Goal: Information Seeking & Learning: Check status

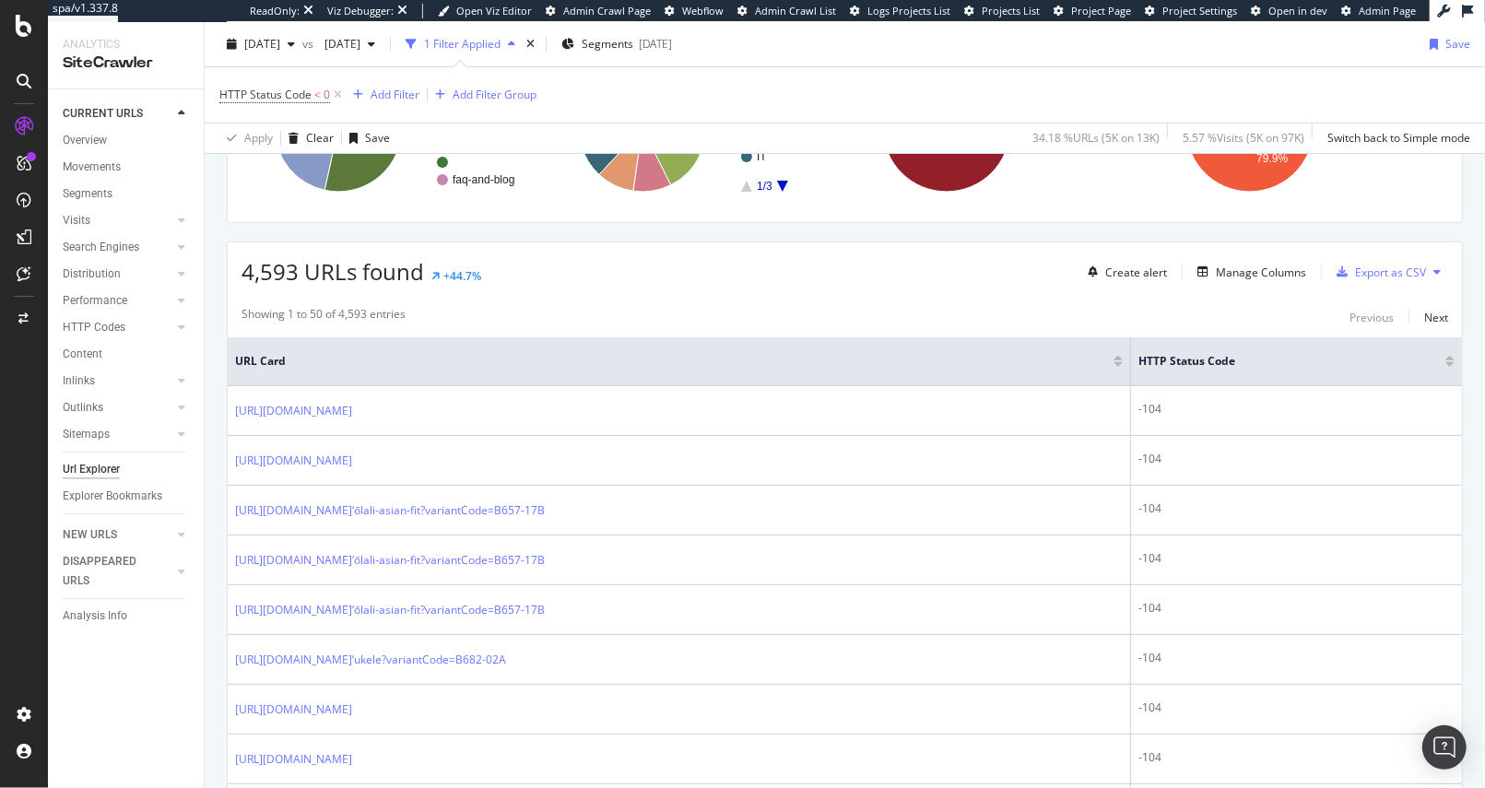
scroll to position [339, 0]
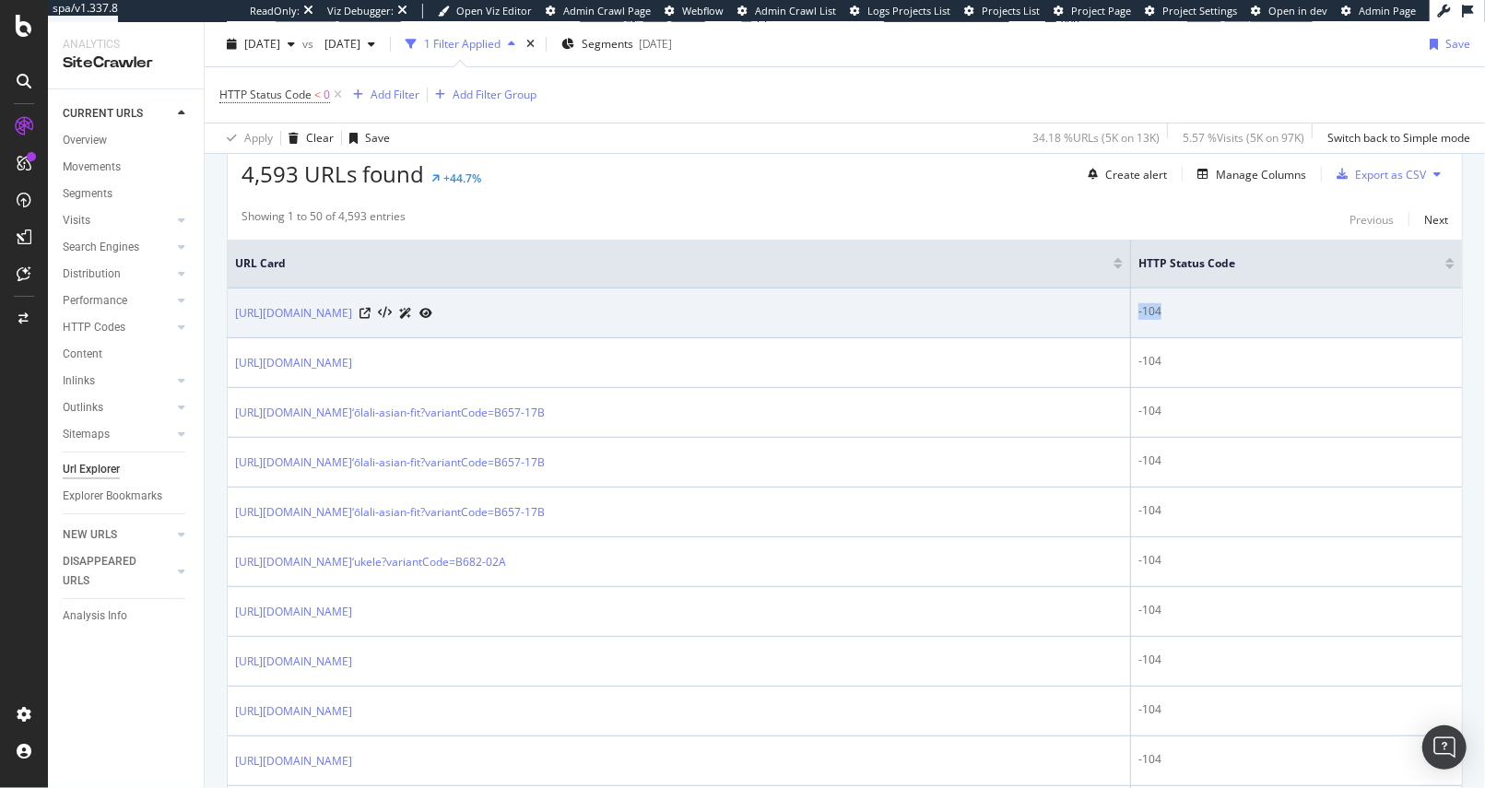
drag, startPoint x: 1162, startPoint y: 312, endPoint x: 1200, endPoint y: 319, distance: 38.5
click at [1200, 319] on td "-104" at bounding box center [1296, 313] width 331 height 50
click at [1206, 324] on td "-104" at bounding box center [1296, 313] width 331 height 50
drag, startPoint x: 1188, startPoint y: 306, endPoint x: 1160, endPoint y: 308, distance: 27.7
click at [1160, 308] on td "-104" at bounding box center [1296, 313] width 331 height 50
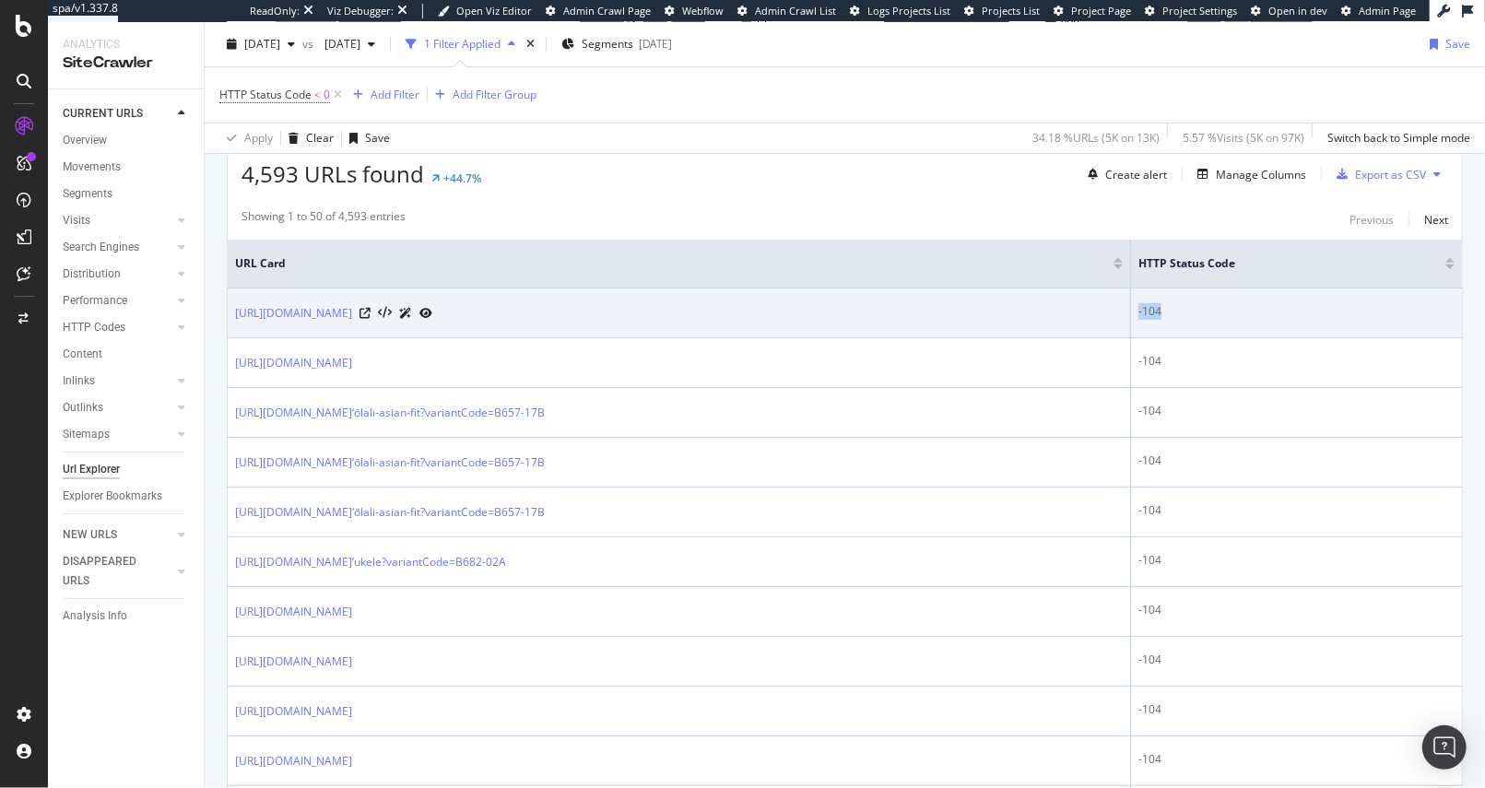
copy div "-104"
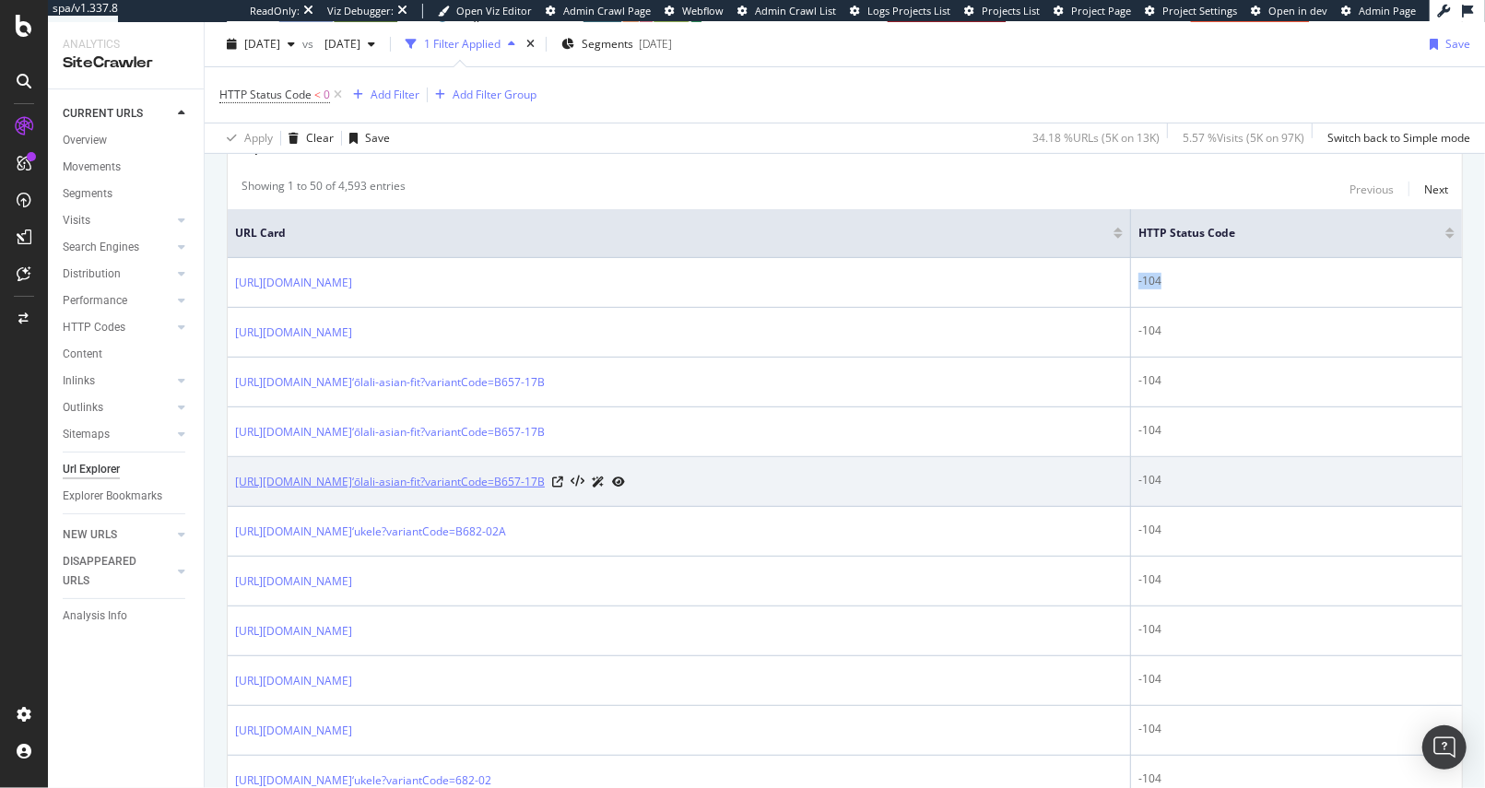
scroll to position [347, 0]
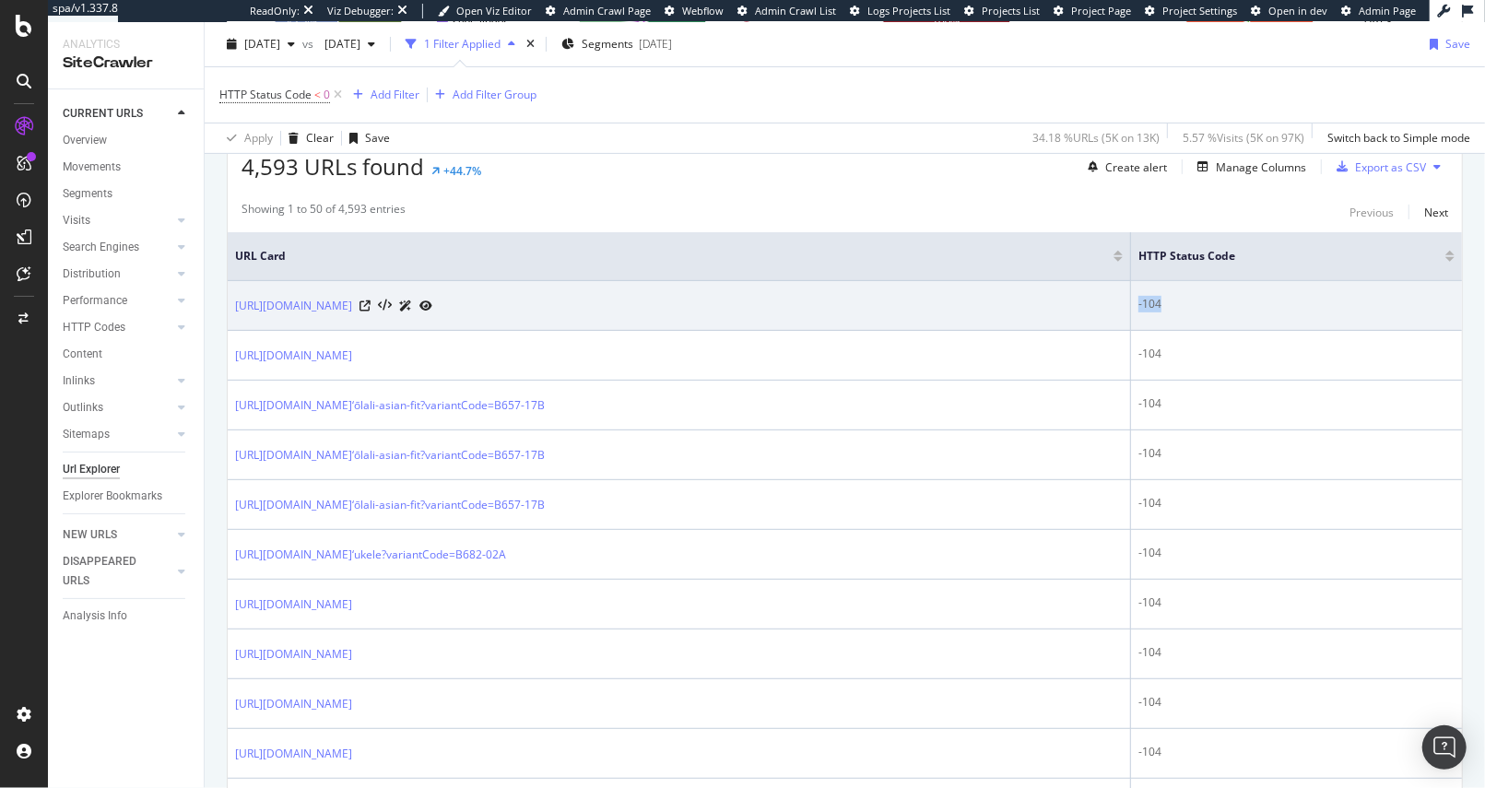
click at [1197, 299] on div "-104" at bounding box center [1296, 304] width 316 height 17
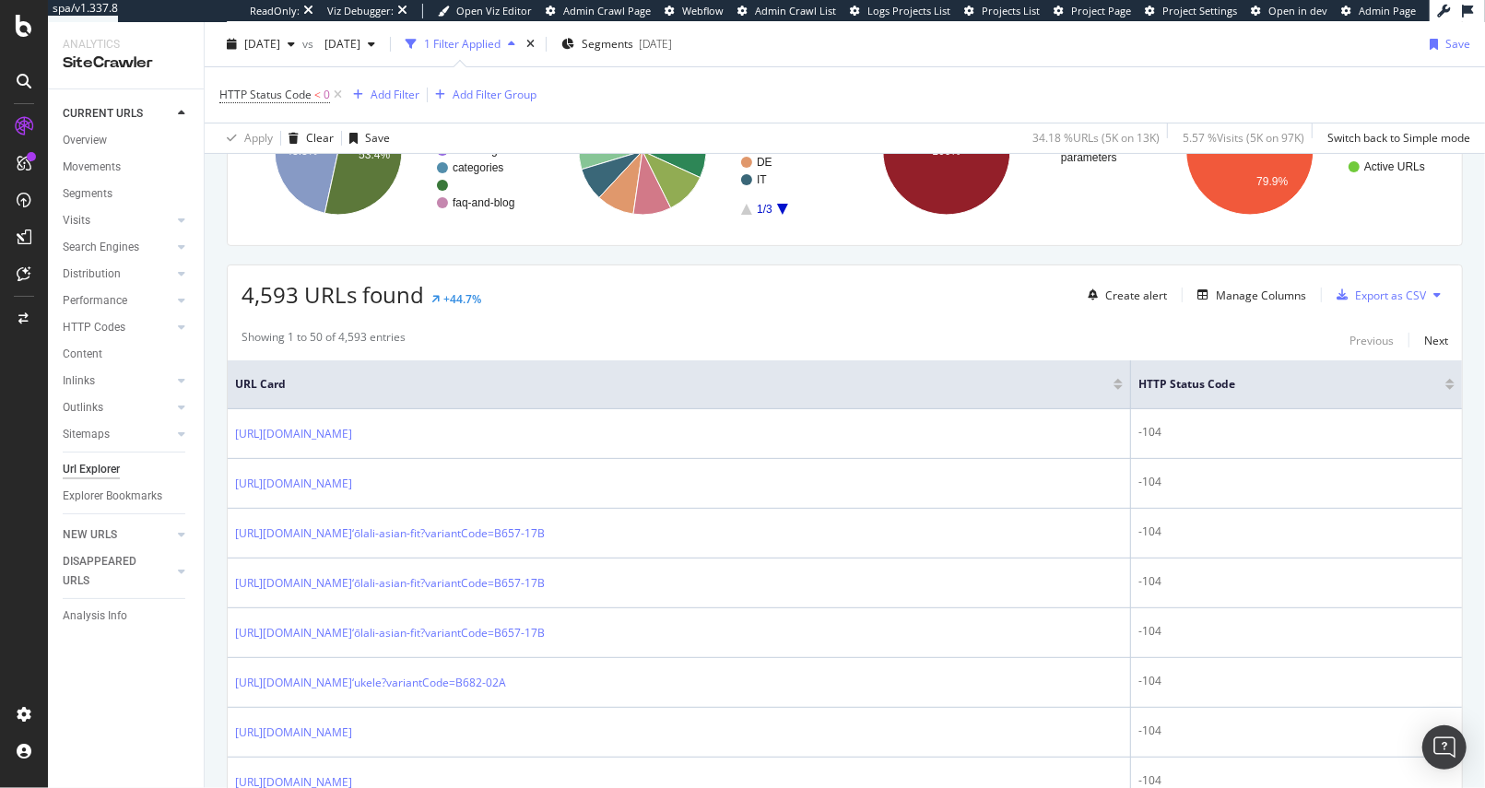
scroll to position [0, 0]
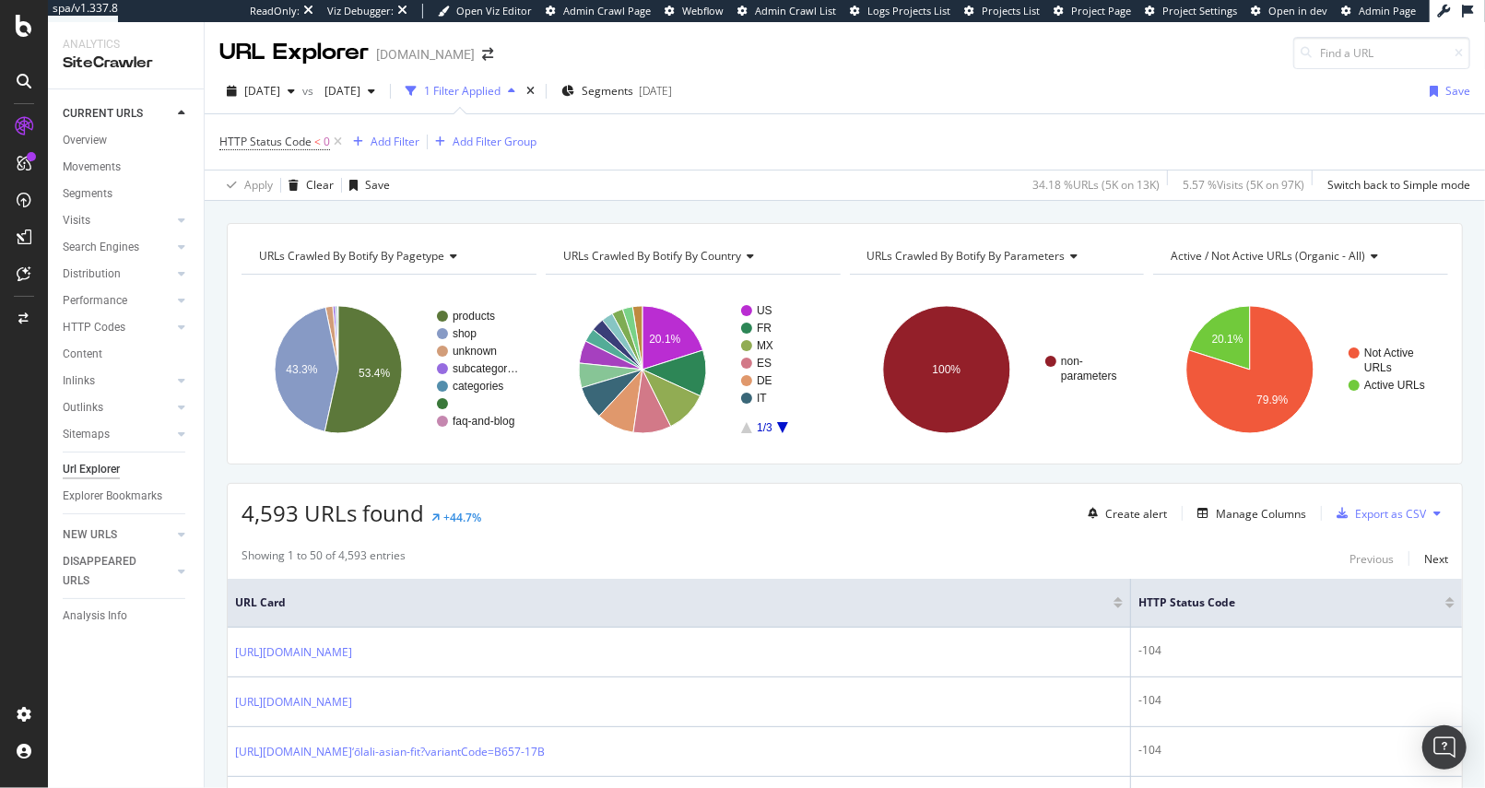
click at [801, 525] on div "4,593 URLs found +44.7% Create alert Manage Columns Export as CSV" at bounding box center [845, 506] width 1234 height 45
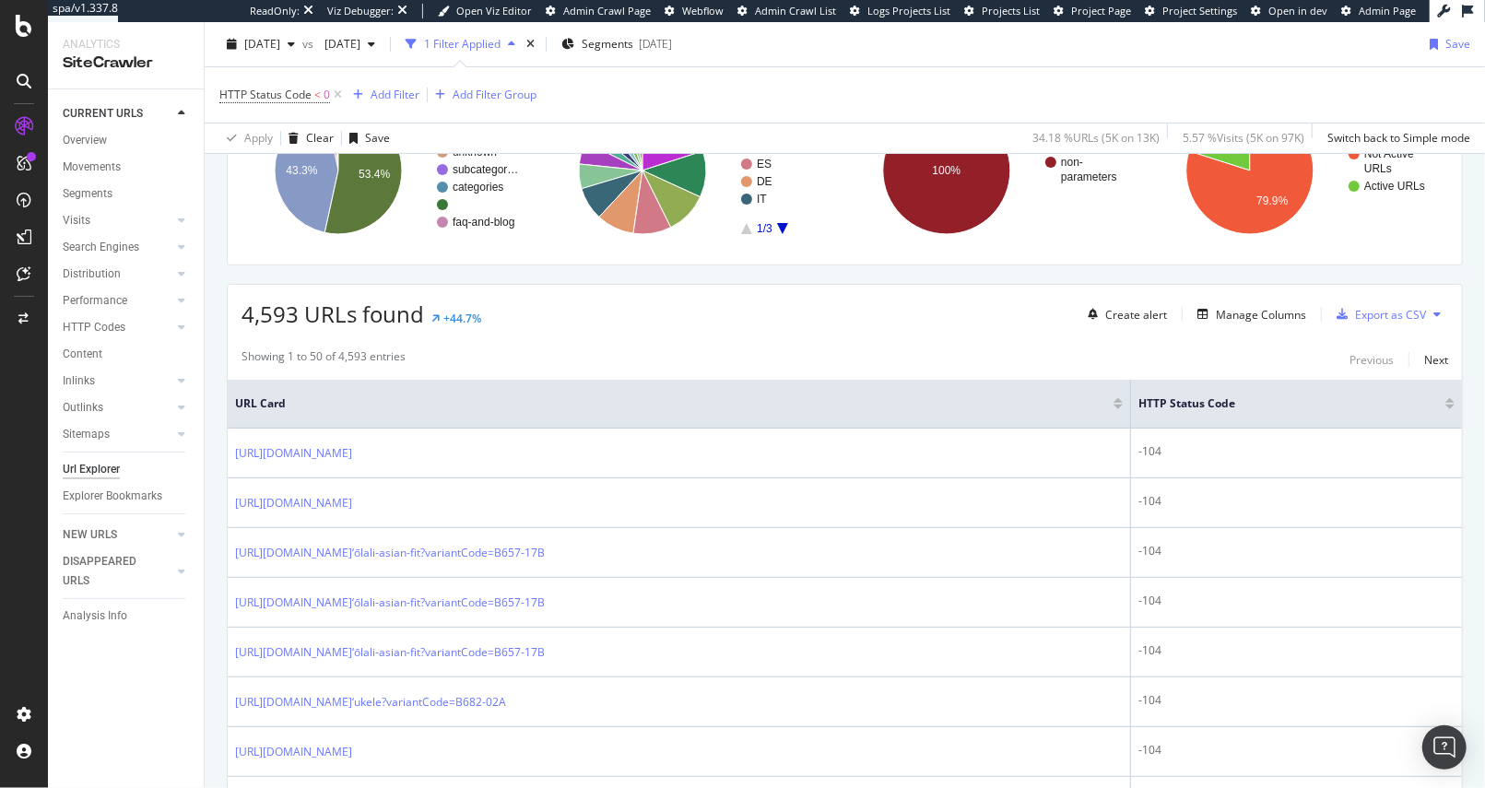
scroll to position [208, 0]
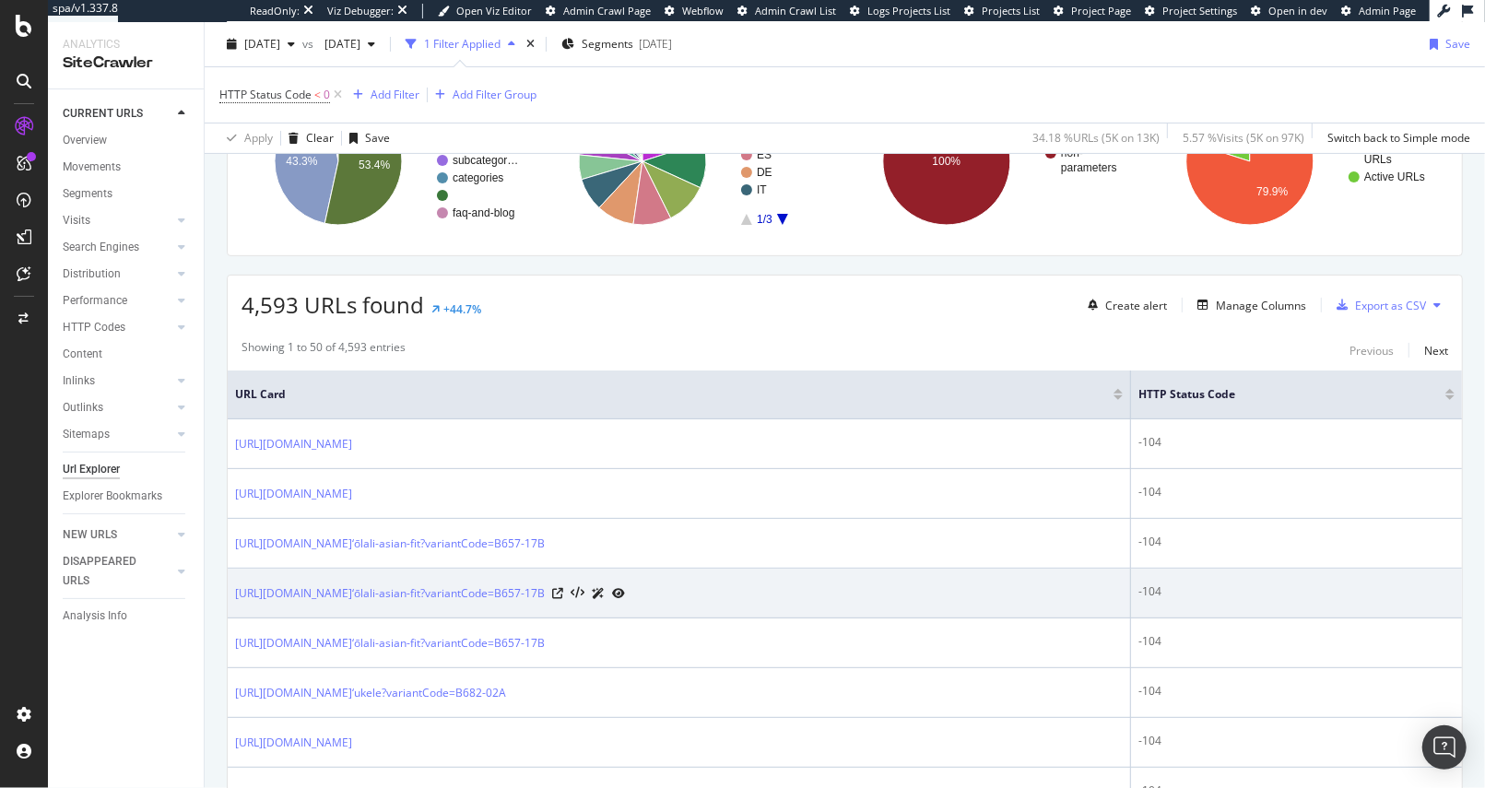
click at [625, 588] on icon at bounding box center [618, 593] width 13 height 11
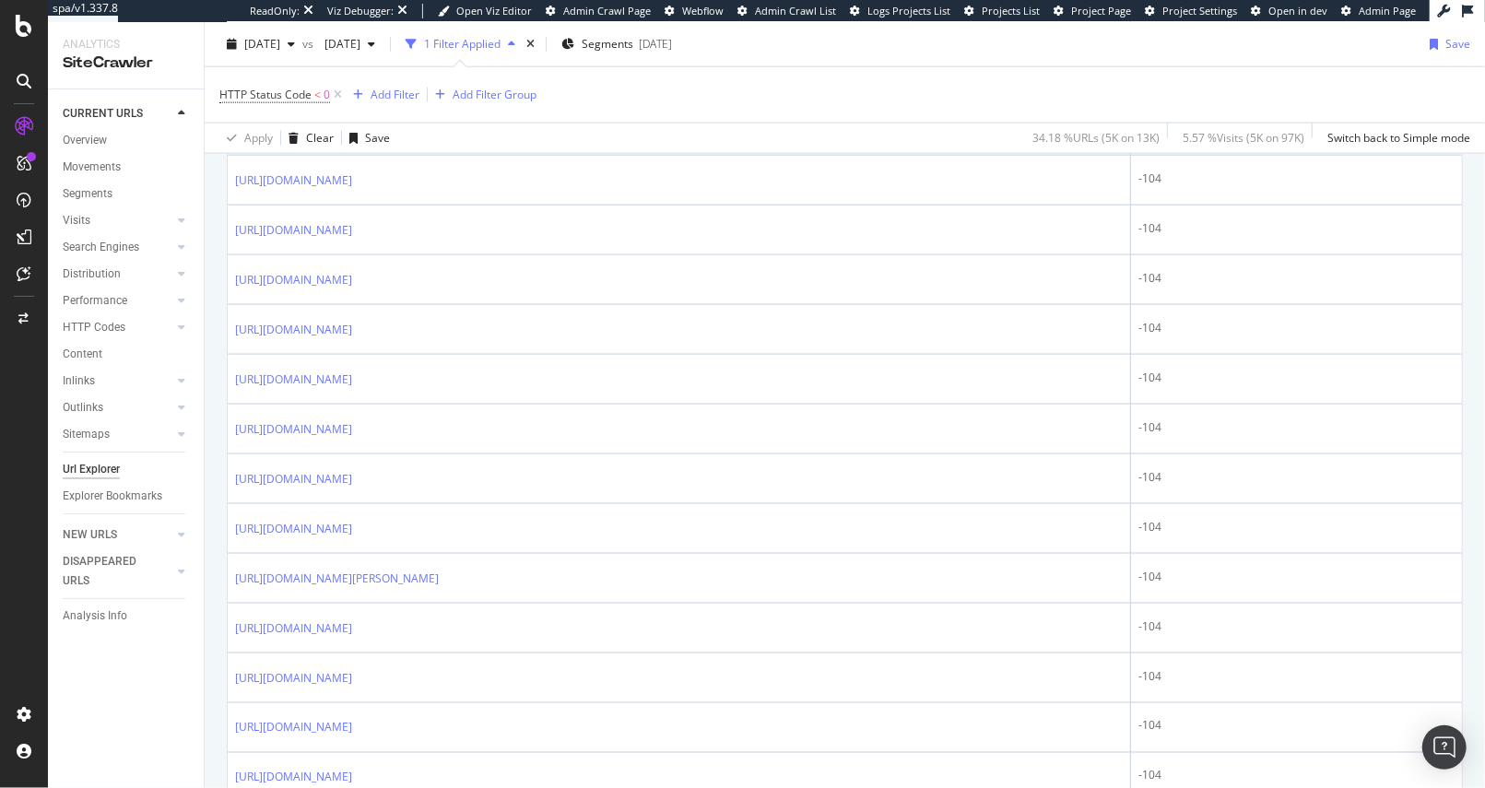
scroll to position [0, 0]
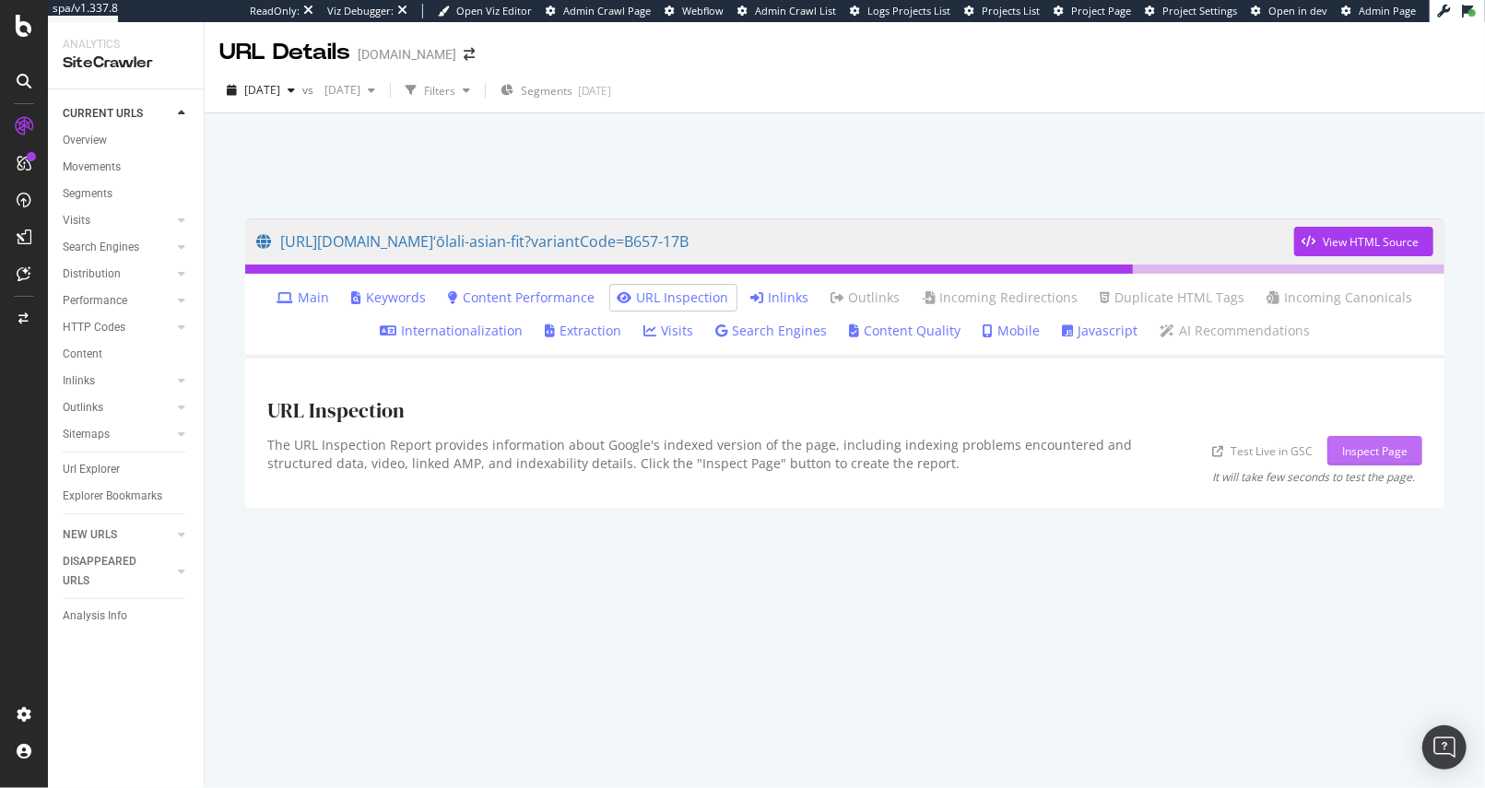
click at [1400, 453] on div "Inspect Page" at bounding box center [1374, 451] width 65 height 16
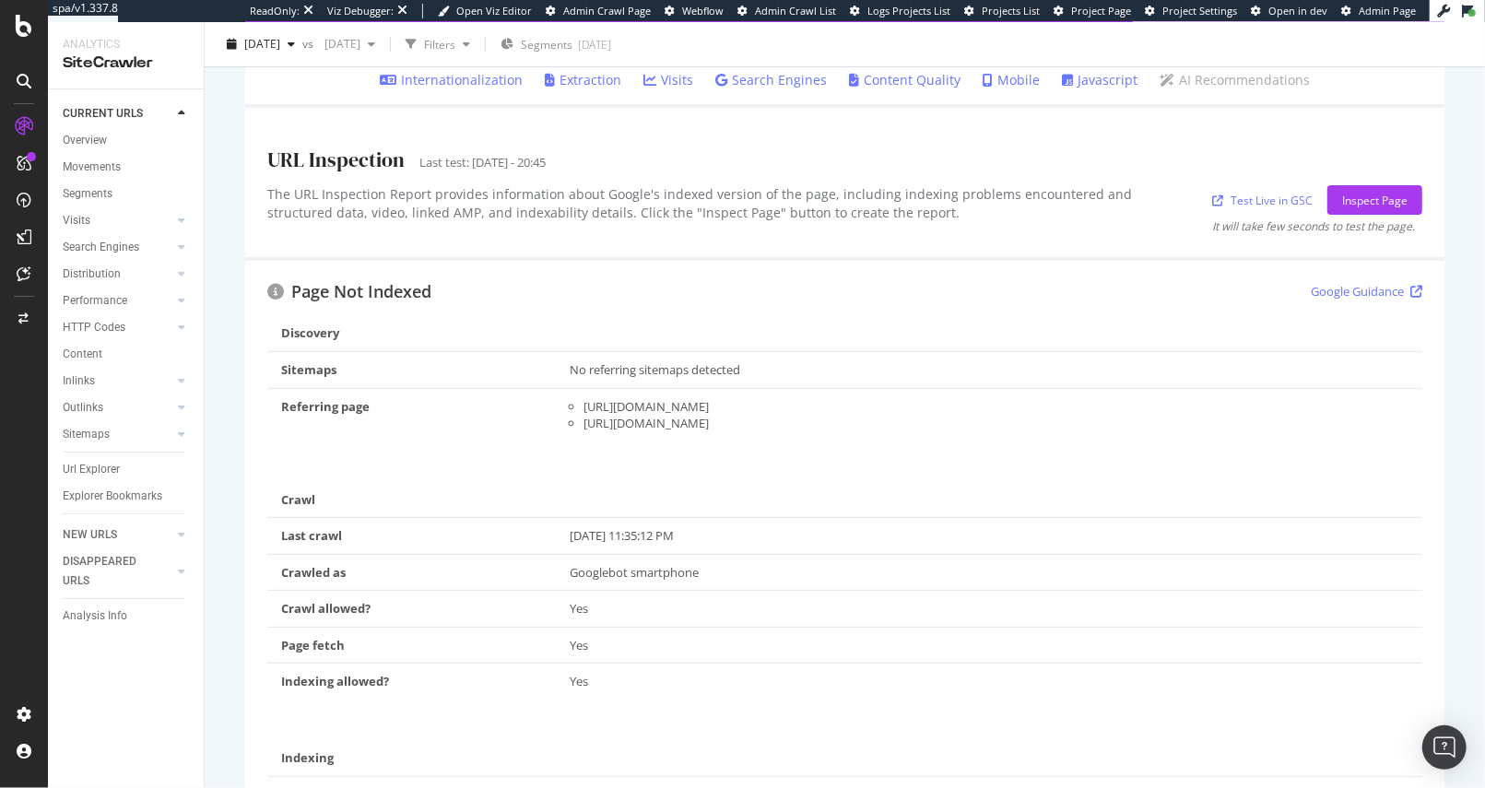
scroll to position [243, 0]
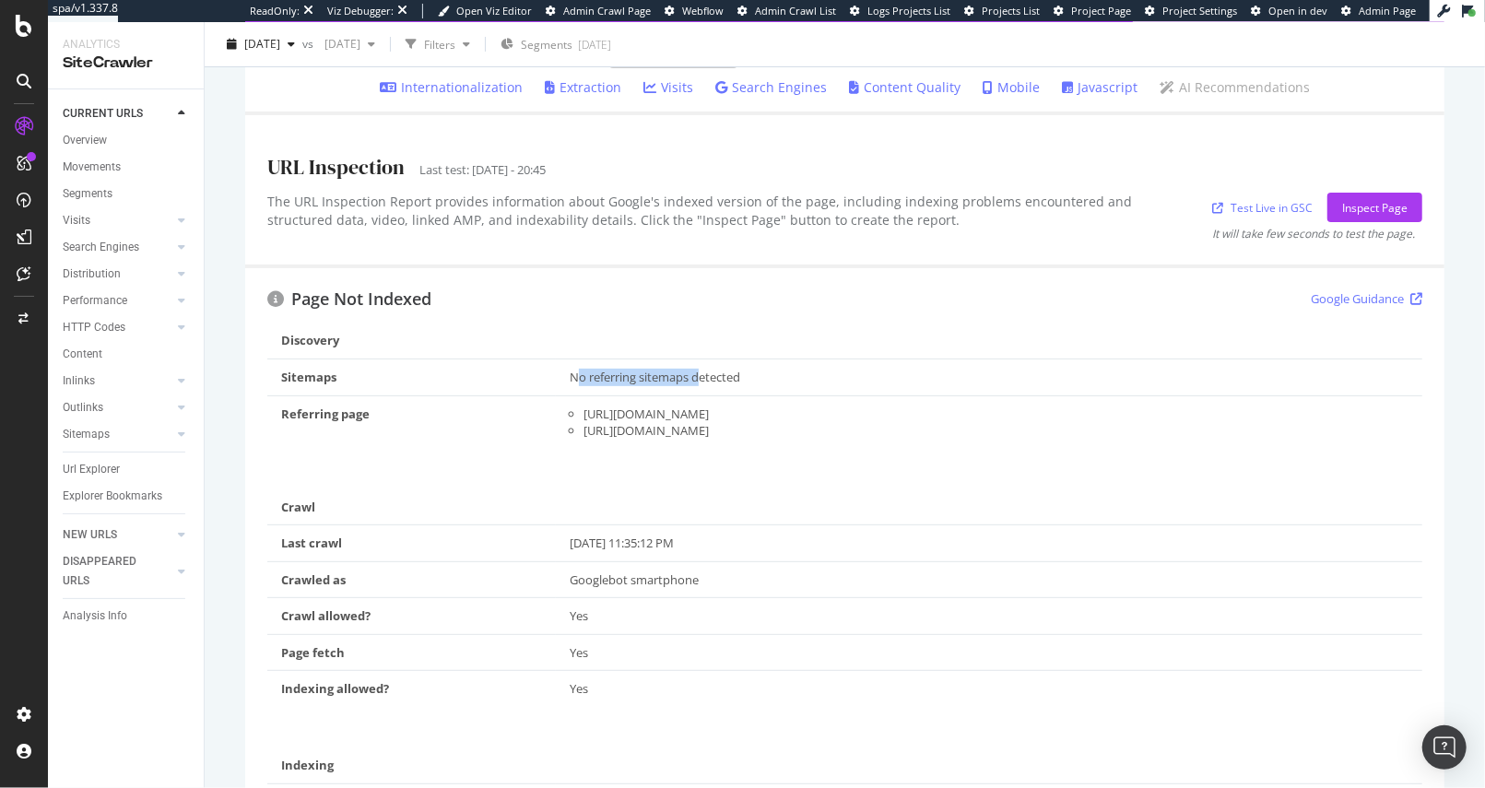
drag, startPoint x: 572, startPoint y: 378, endPoint x: 698, endPoint y: 379, distance: 125.4
click at [698, 379] on div "No referring sitemaps detected" at bounding box center [989, 378] width 839 height 18
click at [746, 377] on div "No referring sitemaps detected" at bounding box center [989, 378] width 839 height 18
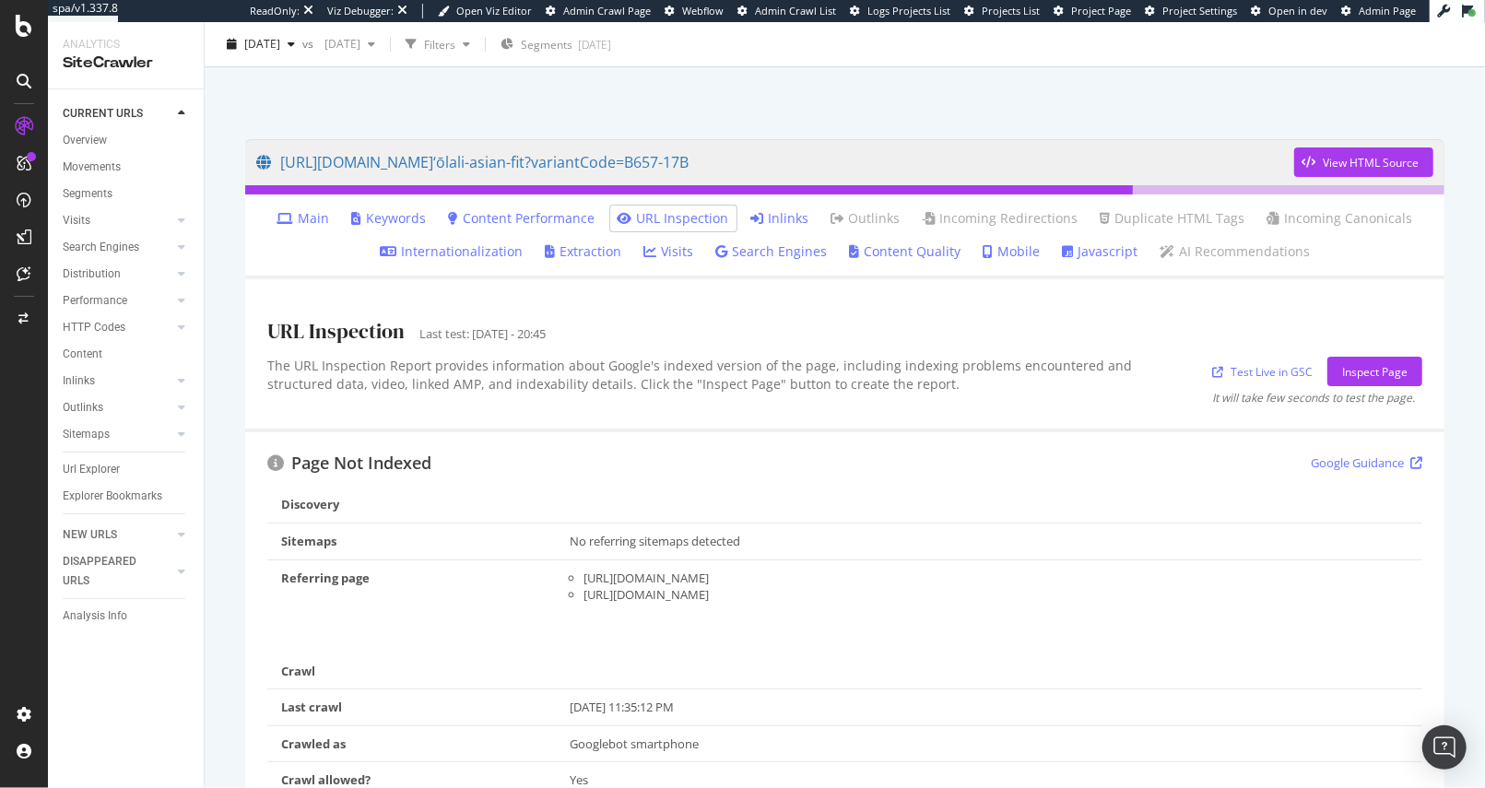
scroll to position [96, 0]
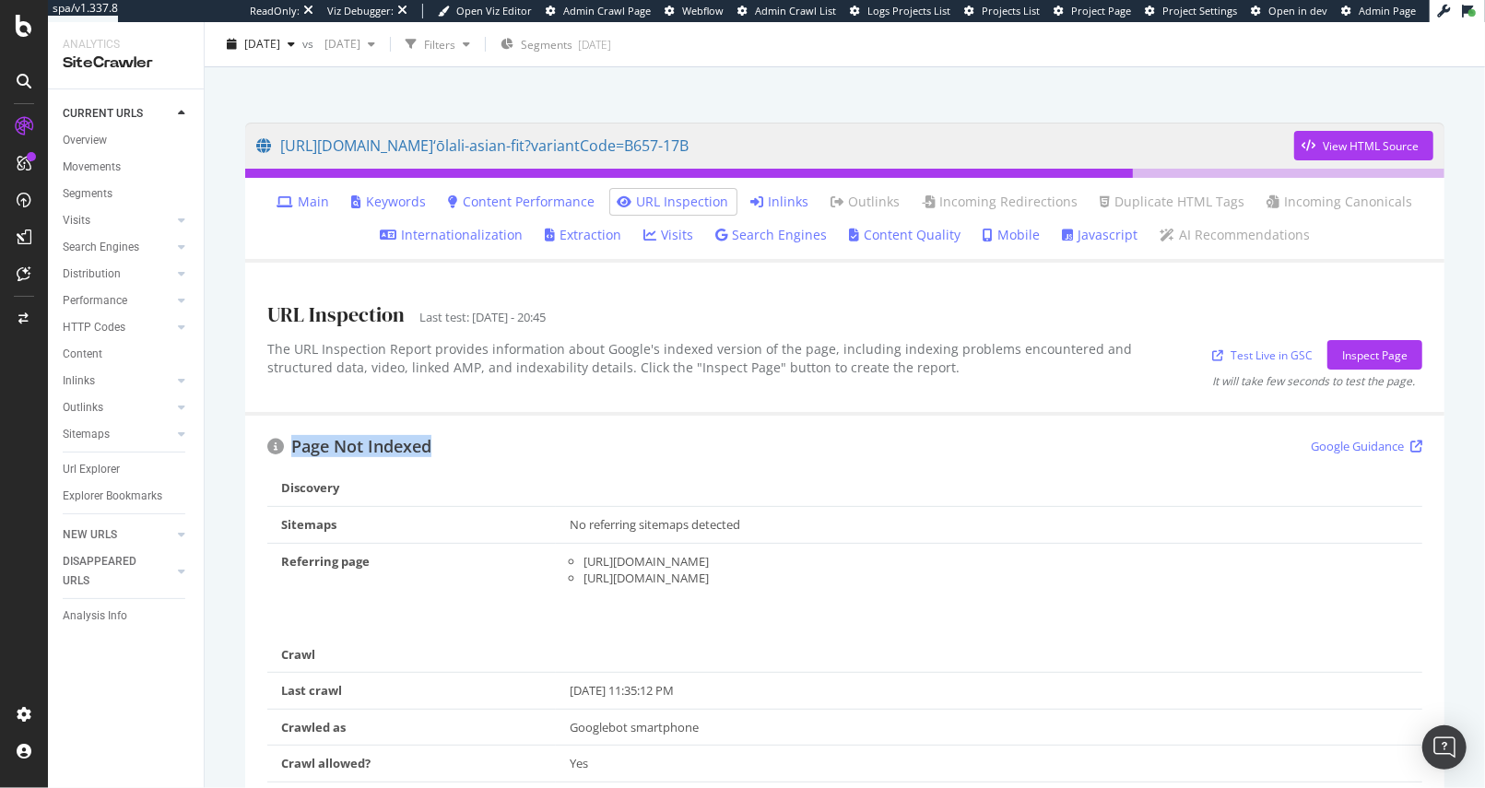
drag, startPoint x: 294, startPoint y: 448, endPoint x: 713, endPoint y: 445, distance: 419.4
click at [710, 445] on div "Page Not Indexed Google Guidance" at bounding box center [844, 447] width 1155 height 18
click at [746, 447] on div "Page Not Indexed Google Guidance" at bounding box center [844, 447] width 1155 height 18
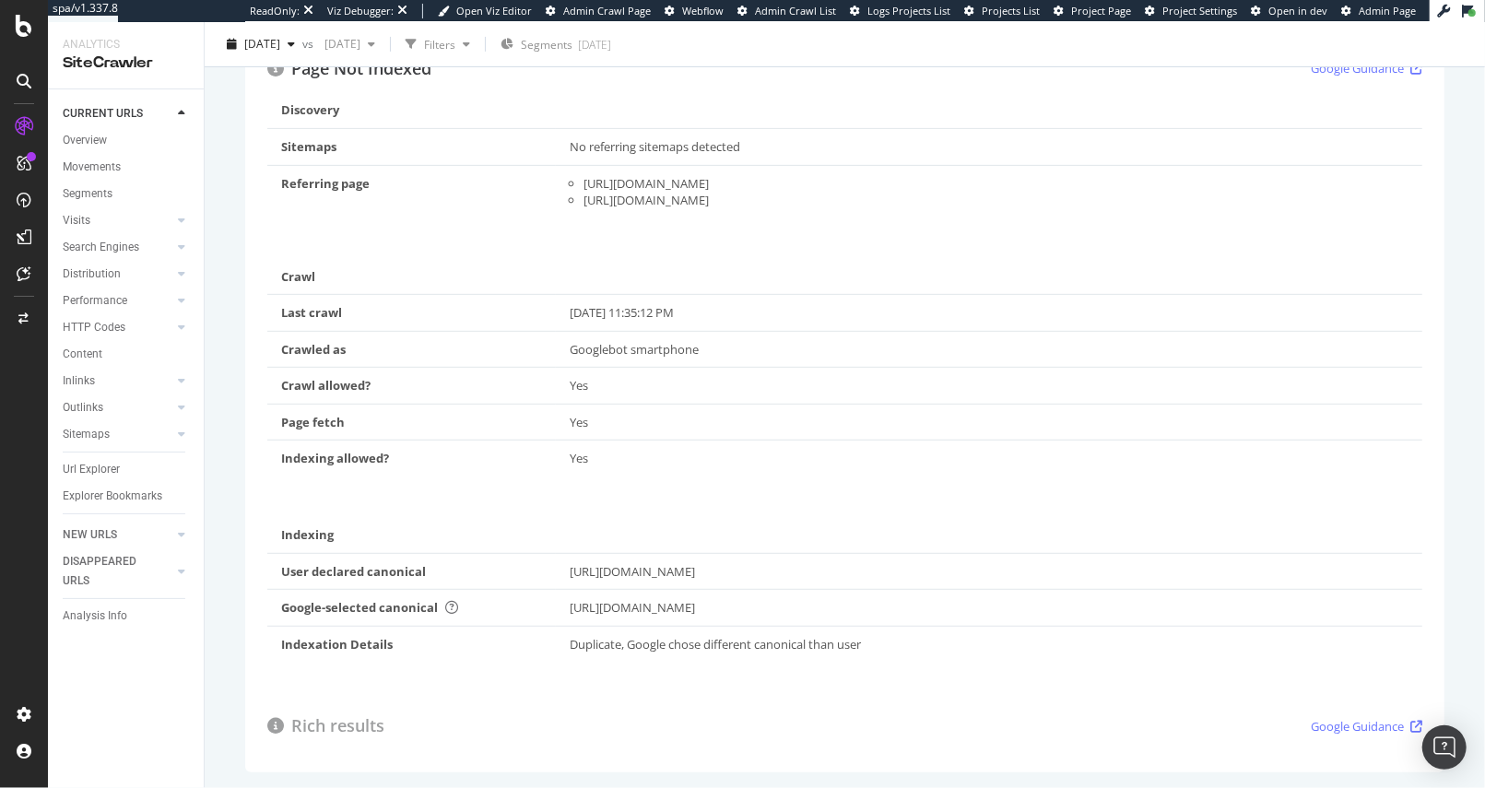
drag, startPoint x: 574, startPoint y: 602, endPoint x: 1088, endPoint y: 641, distance: 514.9
click at [940, 626] on tbody "User declared canonical https://www.mauijim.com/DE/de_DE/produkte/sonnenbrillen…" at bounding box center [844, 607] width 1155 height 109
click at [1120, 612] on div "https://www.mauijim.com/AT/de_DE/produkte/sonnenbrillen/klassisch/%E2%80%98%C5%…" at bounding box center [989, 608] width 839 height 18
drag, startPoint x: 834, startPoint y: 602, endPoint x: 1150, endPoint y: 600, distance: 316.1
click at [1150, 600] on div "https://www.mauijim.com/AT/de_DE/produkte/sonnenbrillen/klassisch/%E2%80%98%C5%…" at bounding box center [989, 608] width 839 height 18
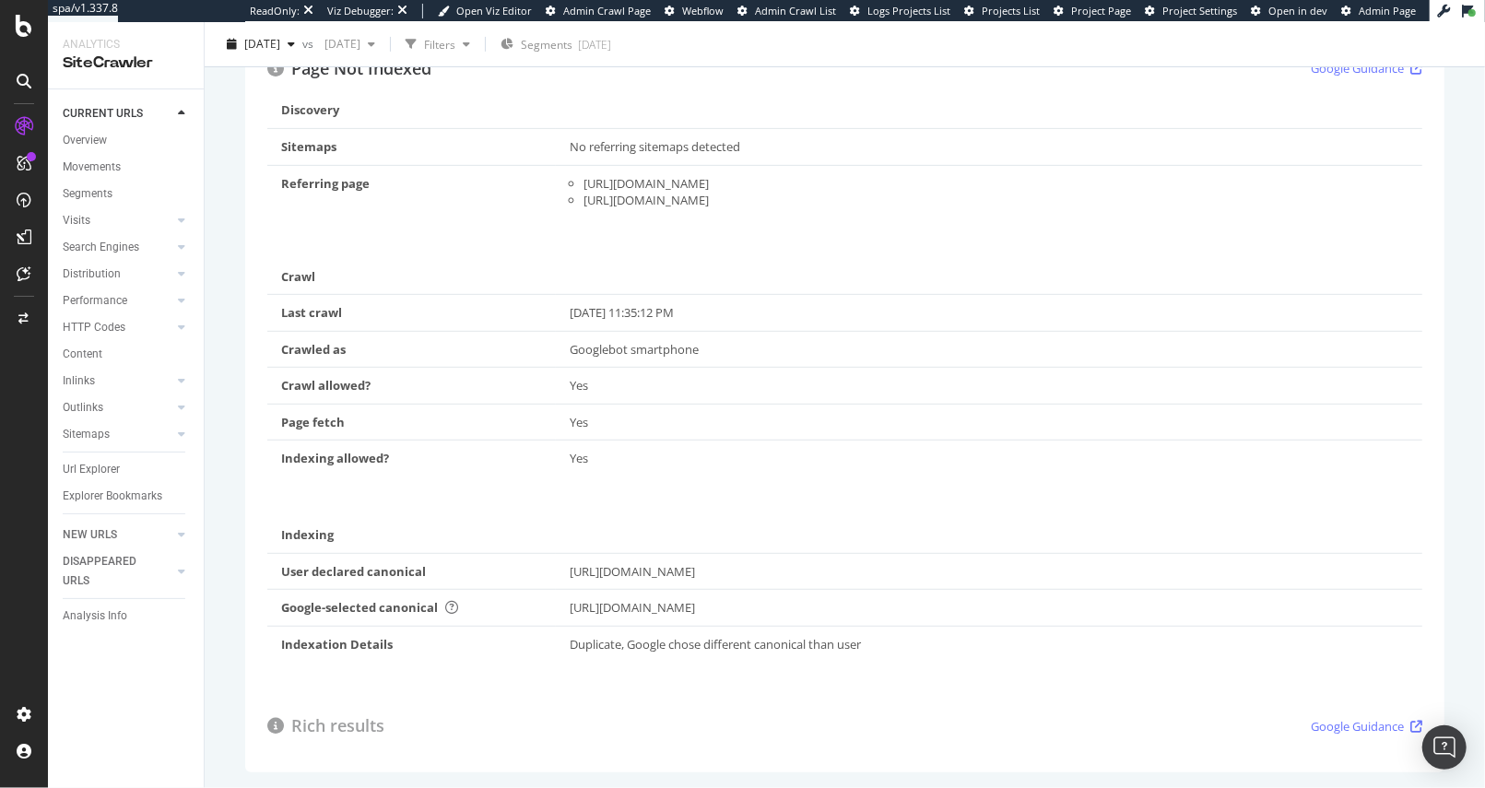
click at [1171, 603] on div "https://www.mauijim.com/AT/de_DE/produkte/sonnenbrillen/klassisch/%E2%80%98%C5%…" at bounding box center [989, 608] width 839 height 18
drag, startPoint x: 969, startPoint y: 561, endPoint x: 1094, endPoint y: 629, distance: 142.3
click at [1073, 620] on tbody "User declared canonical https://www.mauijim.com/DE/de_DE/produkte/sonnenbrillen…" at bounding box center [844, 607] width 1155 height 109
click at [1132, 644] on div "Duplicate, Google chose different canonical than user" at bounding box center [989, 645] width 839 height 18
drag, startPoint x: 967, startPoint y: 599, endPoint x: 1090, endPoint y: 608, distance: 123.8
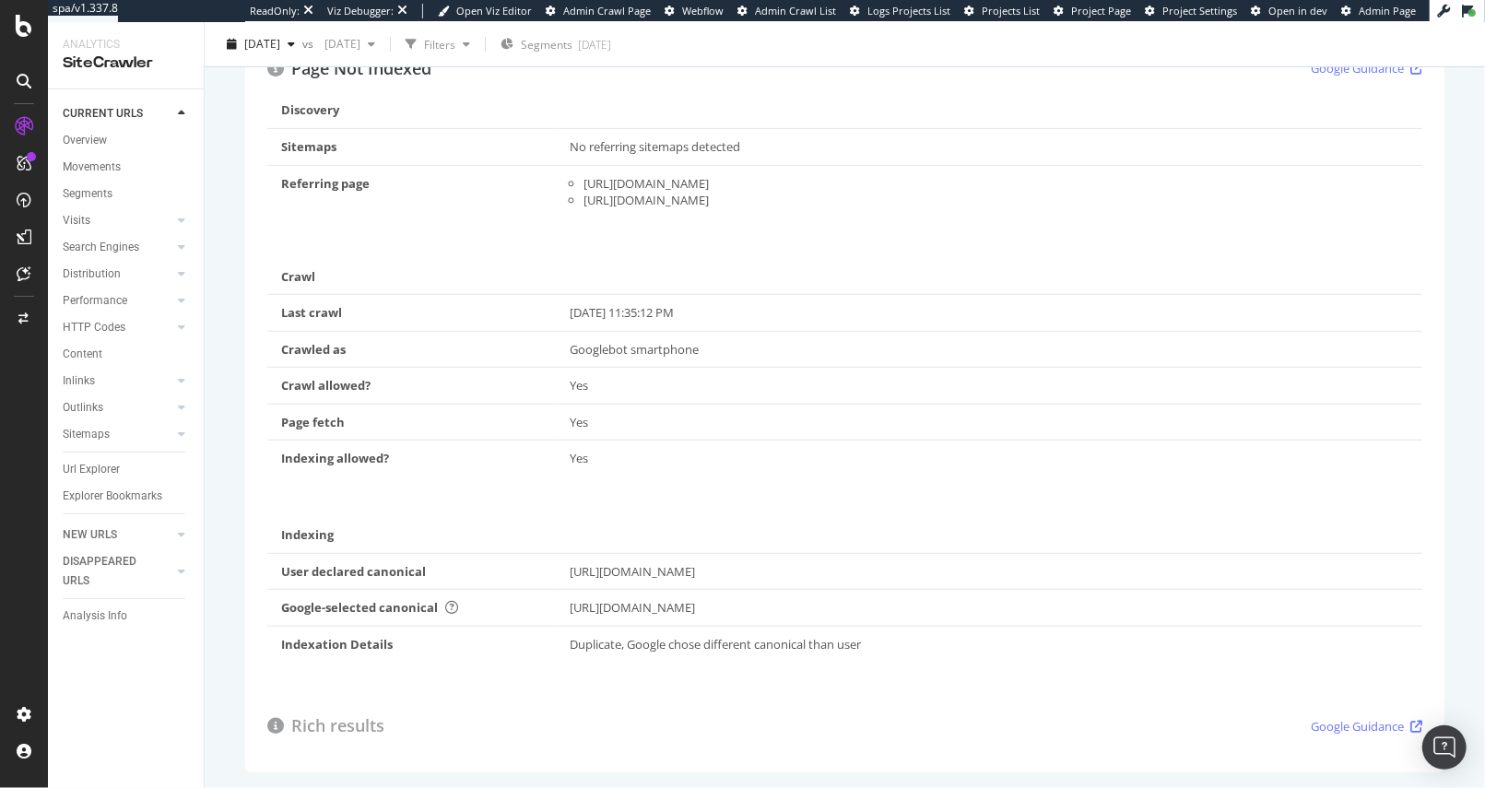
click at [1090, 608] on div "https://www.mauijim.com/AT/de_DE/produkte/sonnenbrillen/klassisch/%E2%80%98%C5%…" at bounding box center [989, 608] width 839 height 18
